Goal: Book appointment/travel/reservation

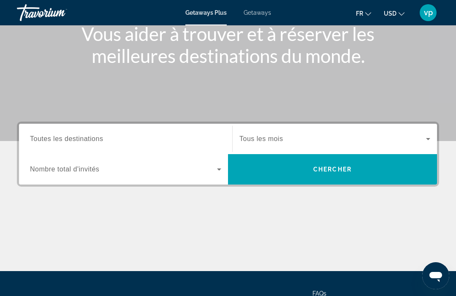
scroll to position [111, 0]
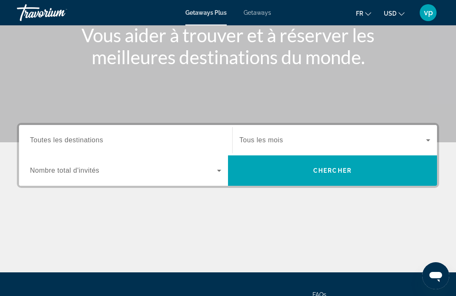
click at [181, 144] on input "Destination Toutes les destinations" at bounding box center [125, 140] width 191 height 10
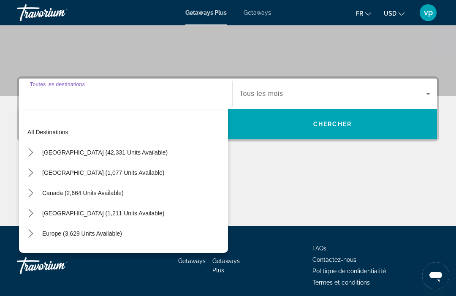
scroll to position [162, 0]
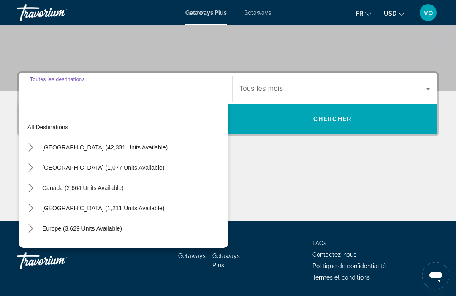
click at [32, 173] on mat-icon "Toggle Mexico (1,077 units available) submenu" at bounding box center [30, 167] width 15 height 15
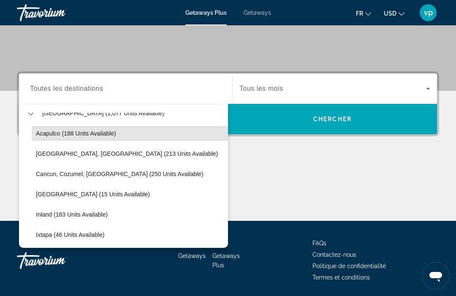
scroll to position [56, 0]
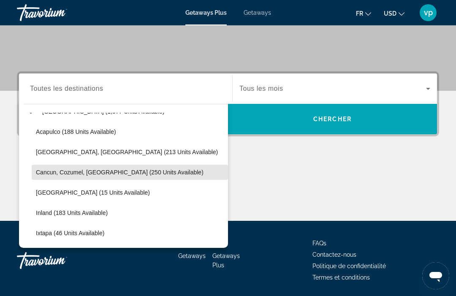
click at [143, 179] on span "Select destination: Cancun, Cozumel, Riviera Maya (250 units available)" at bounding box center [130, 172] width 196 height 20
type input "**********"
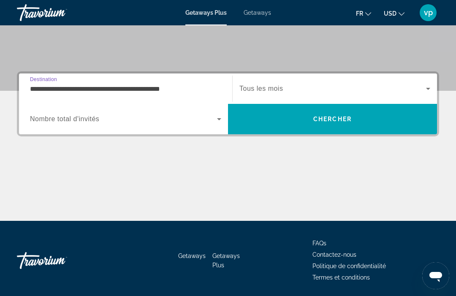
click at [338, 122] on span "Chercher" at bounding box center [332, 119] width 38 height 7
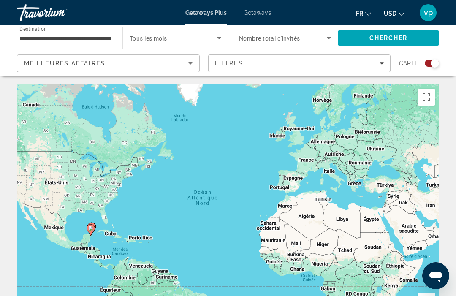
click at [201, 41] on span "Search widget" at bounding box center [173, 38] width 87 height 10
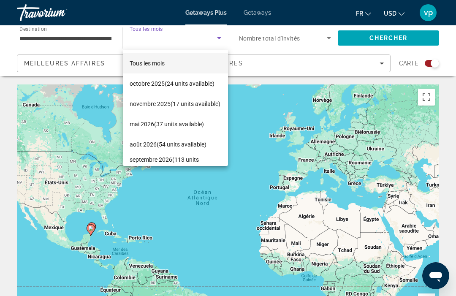
click at [291, 81] on div at bounding box center [228, 148] width 456 height 296
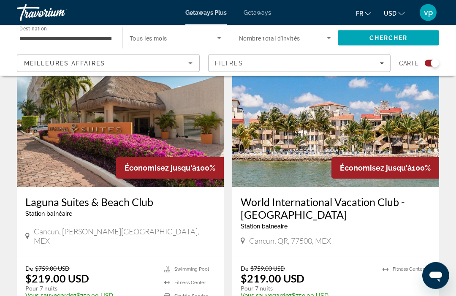
scroll to position [330, 0]
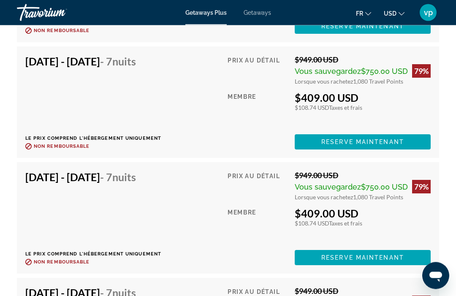
scroll to position [2879, 0]
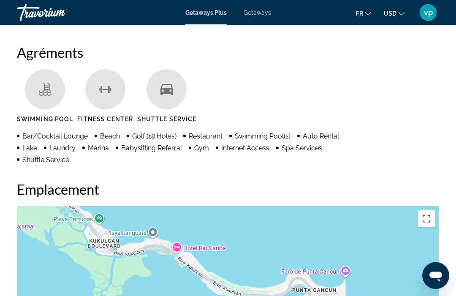
click at [267, 12] on span "Getaways" at bounding box center [257, 12] width 27 height 7
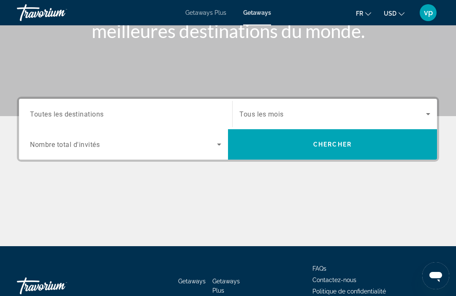
click at [199, 114] on input "Destination Toutes les destinations" at bounding box center [125, 114] width 191 height 10
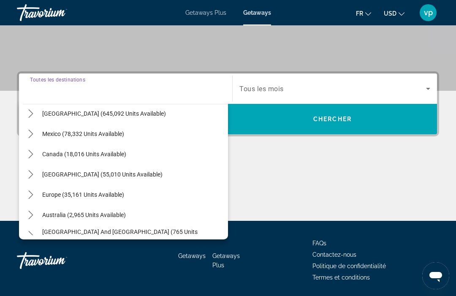
scroll to position [25, 0]
click at [31, 173] on icon "Toggle Caribbean & Atlantic Islands (55,010 units available) submenu" at bounding box center [30, 174] width 5 height 8
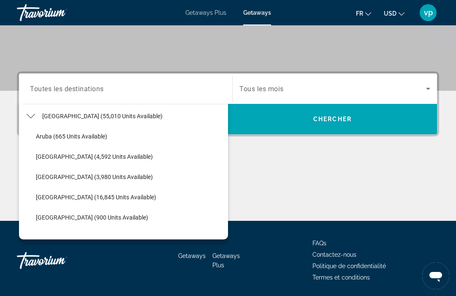
scroll to position [81, 0]
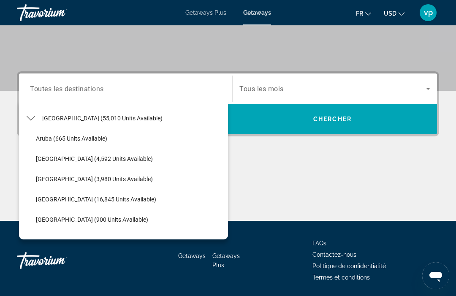
click at [51, 184] on span "Select destination: Barbados (3,980 units available)" at bounding box center [130, 179] width 196 height 20
type input "**********"
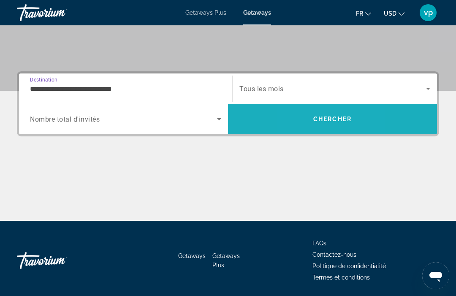
click at [304, 121] on span "Search" at bounding box center [332, 119] width 209 height 20
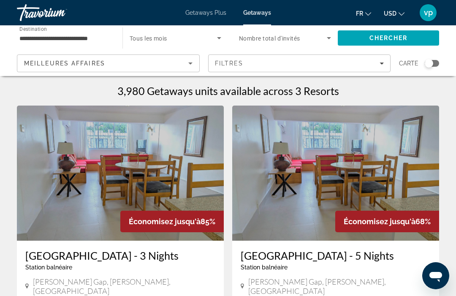
click at [110, 39] on input "**********" at bounding box center [65, 38] width 92 height 10
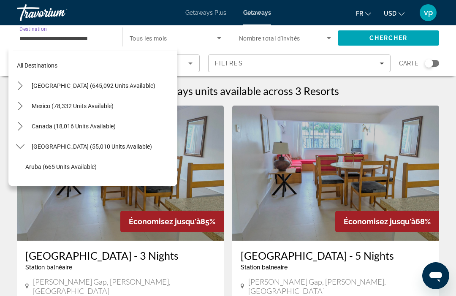
scroll to position [91, 0]
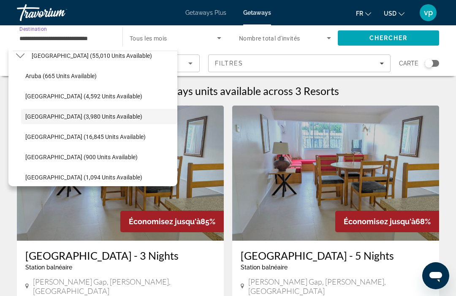
click at [78, 80] on span "Select destination: Aruba (665 units available)" at bounding box center [99, 76] width 156 height 20
type input "**********"
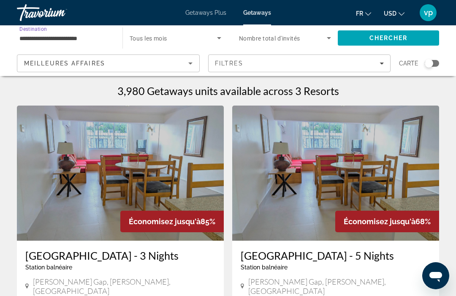
click at [371, 43] on span "Search" at bounding box center [388, 38] width 101 height 20
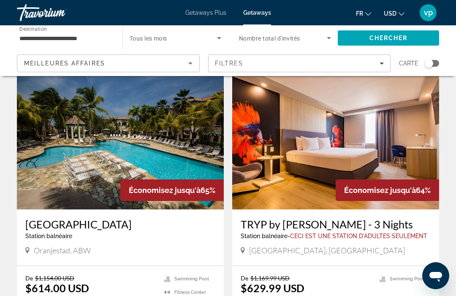
scroll to position [26, 0]
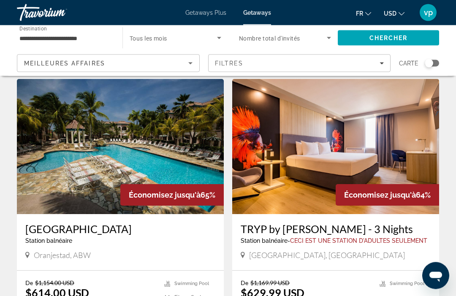
click at [175, 177] on img "Main content" at bounding box center [120, 146] width 207 height 135
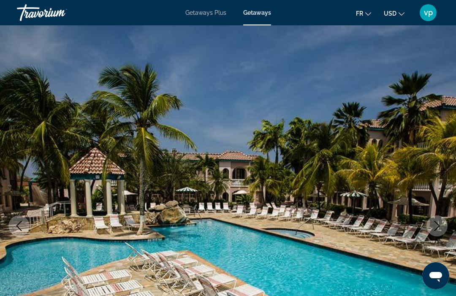
click at [430, 200] on img "Main content" at bounding box center [228, 225] width 456 height 401
click at [212, 13] on span "Getaways Plus" at bounding box center [205, 12] width 41 height 7
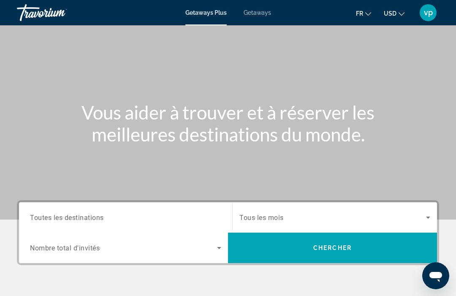
click at [212, 219] on input "Destination Toutes les destinations" at bounding box center [125, 218] width 191 height 10
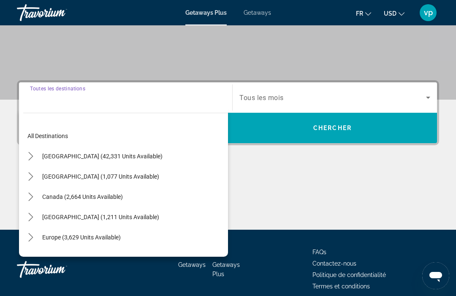
scroll to position [162, 0]
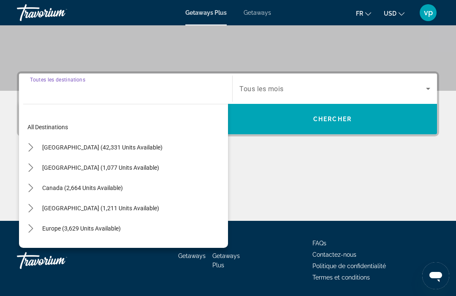
click at [31, 213] on mat-icon "Toggle Caribbean & Atlantic Islands (1,211 units available) submenu" at bounding box center [30, 208] width 15 height 15
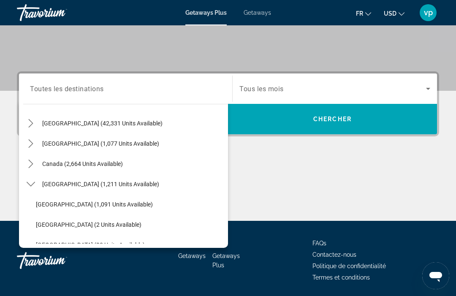
scroll to position [23, 0]
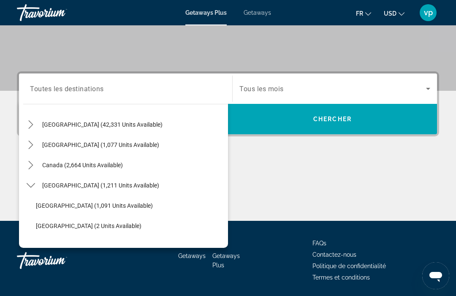
click at [32, 146] on icon "Toggle Mexico (1,077 units available) submenu" at bounding box center [30, 145] width 5 height 8
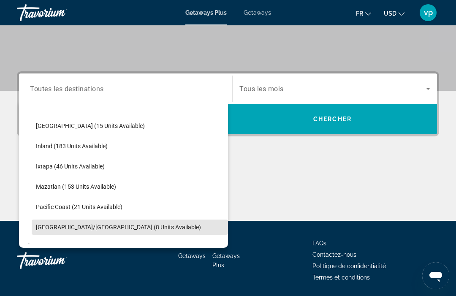
scroll to position [122, 0]
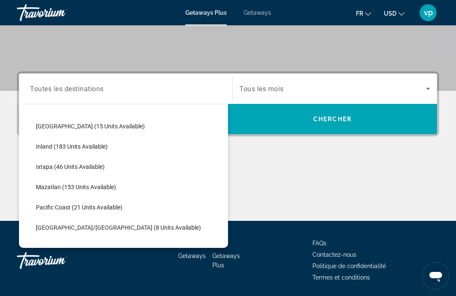
click at [92, 169] on span "Ixtapa (46 units available)" at bounding box center [70, 166] width 69 height 7
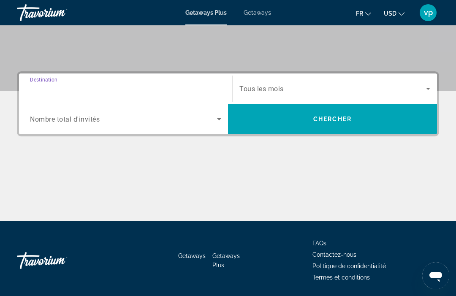
type input "**********"
click at [288, 123] on span "Search" at bounding box center [332, 119] width 209 height 20
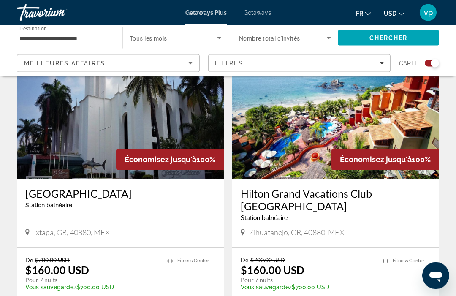
scroll to position [325, 0]
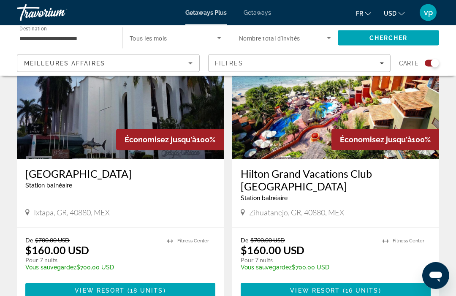
click at [66, 39] on input "**********" at bounding box center [65, 38] width 92 height 10
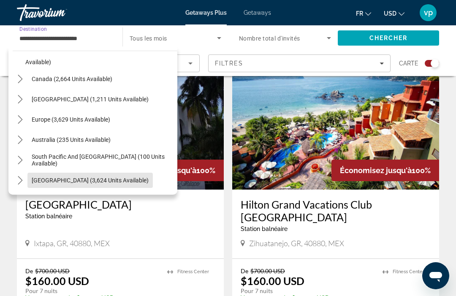
scroll to position [238, 0]
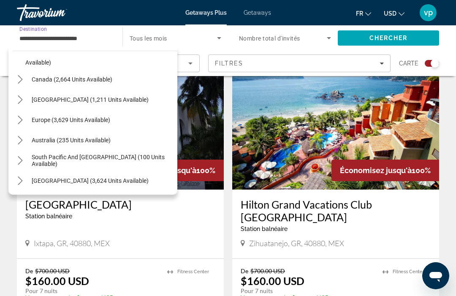
click at [92, 100] on span "[GEOGRAPHIC_DATA] (1,211 units available)" at bounding box center [90, 99] width 117 height 7
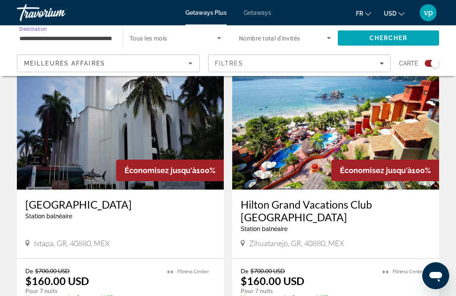
click at [95, 39] on input "**********" at bounding box center [65, 38] width 92 height 10
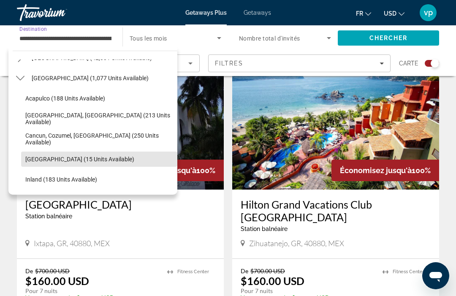
scroll to position [35, 0]
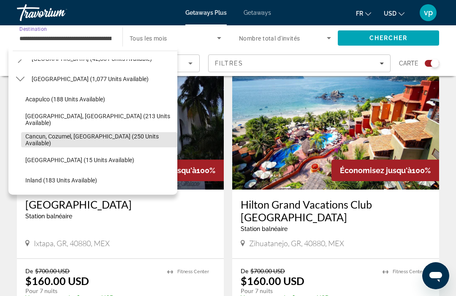
click at [126, 143] on span "Cancun, Cozumel, [GEOGRAPHIC_DATA] (250 units available)" at bounding box center [99, 140] width 148 height 14
type input "**********"
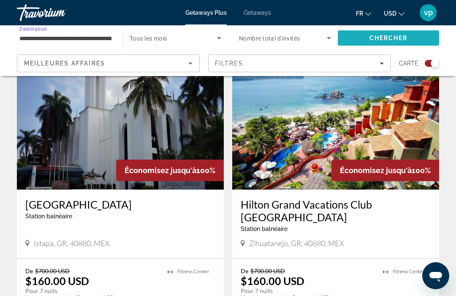
click at [419, 35] on span "Search" at bounding box center [388, 38] width 101 height 20
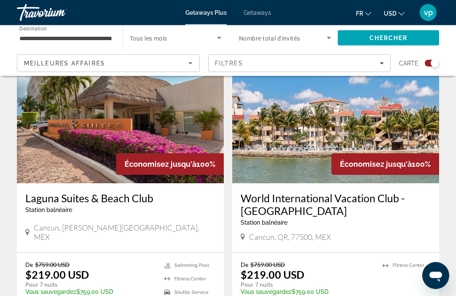
scroll to position [329, 0]
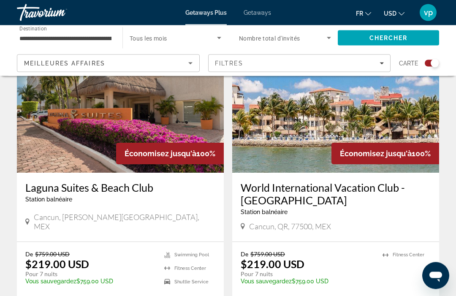
click at [357, 130] on img "Main content" at bounding box center [335, 105] width 207 height 135
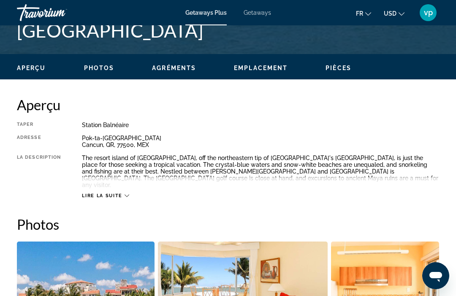
scroll to position [370, 0]
